Goal: Browse casually

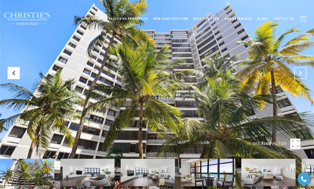
click at [298, 74] on icon at bounding box center [300, 73] width 5 height 5
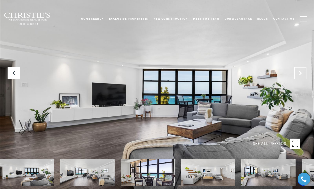
click at [298, 74] on icon "Next Slide" at bounding box center [300, 73] width 5 height 5
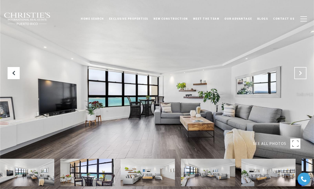
click at [298, 74] on icon "Next Slide" at bounding box center [300, 73] width 5 height 5
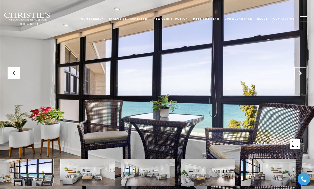
click at [298, 74] on icon "Next Slide" at bounding box center [300, 73] width 5 height 5
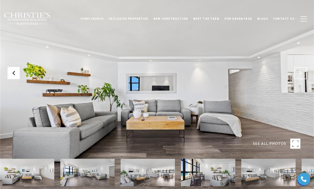
click at [298, 74] on icon "Next Slide" at bounding box center [300, 73] width 5 height 5
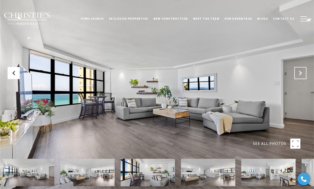
click at [298, 74] on icon "Next Slide" at bounding box center [300, 73] width 5 height 5
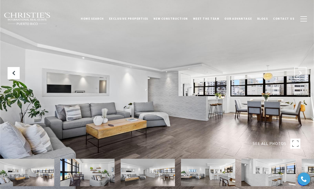
click at [298, 74] on icon "Next Slide" at bounding box center [300, 73] width 5 height 5
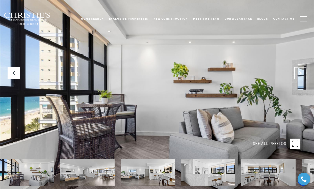
click at [298, 74] on icon "Next Slide" at bounding box center [300, 73] width 5 height 5
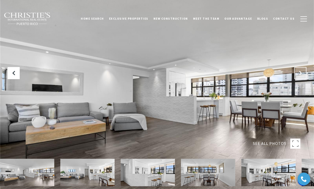
click at [298, 74] on icon "Next Slide" at bounding box center [300, 73] width 5 height 5
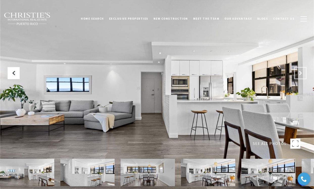
click at [298, 74] on icon "Next Slide" at bounding box center [300, 73] width 5 height 5
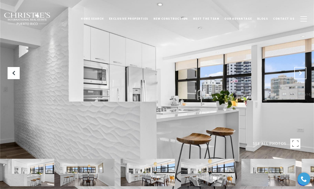
click at [298, 74] on icon "Next Slide" at bounding box center [300, 73] width 5 height 5
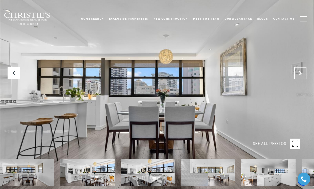
click at [298, 74] on icon "Next Slide" at bounding box center [300, 73] width 5 height 5
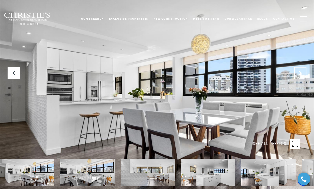
click at [298, 74] on icon "Next Slide" at bounding box center [300, 73] width 5 height 5
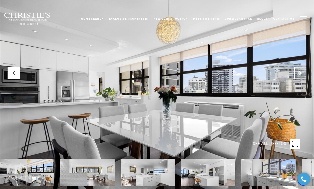
click at [298, 74] on icon "Next Slide" at bounding box center [300, 73] width 5 height 5
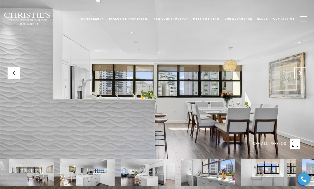
click at [298, 74] on icon "Next Slide" at bounding box center [300, 73] width 5 height 5
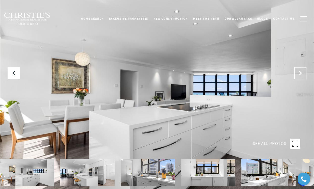
click at [298, 74] on icon "Next Slide" at bounding box center [300, 73] width 5 height 5
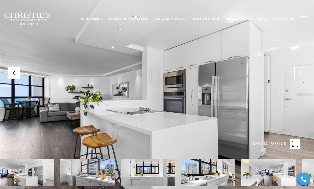
click at [298, 74] on icon "Next Slide" at bounding box center [300, 73] width 5 height 5
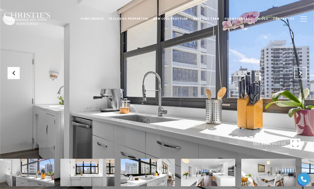
click at [298, 74] on icon "Next Slide" at bounding box center [300, 73] width 5 height 5
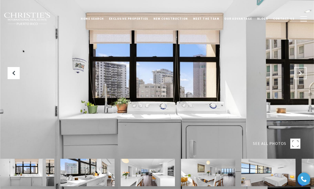
click at [298, 74] on icon "Next Slide" at bounding box center [300, 73] width 5 height 5
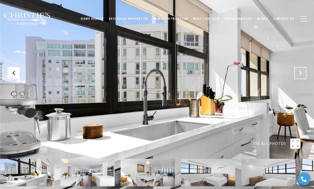
click at [298, 74] on icon "Next Slide" at bounding box center [300, 73] width 5 height 5
